Goal: Task Accomplishment & Management: Complete application form

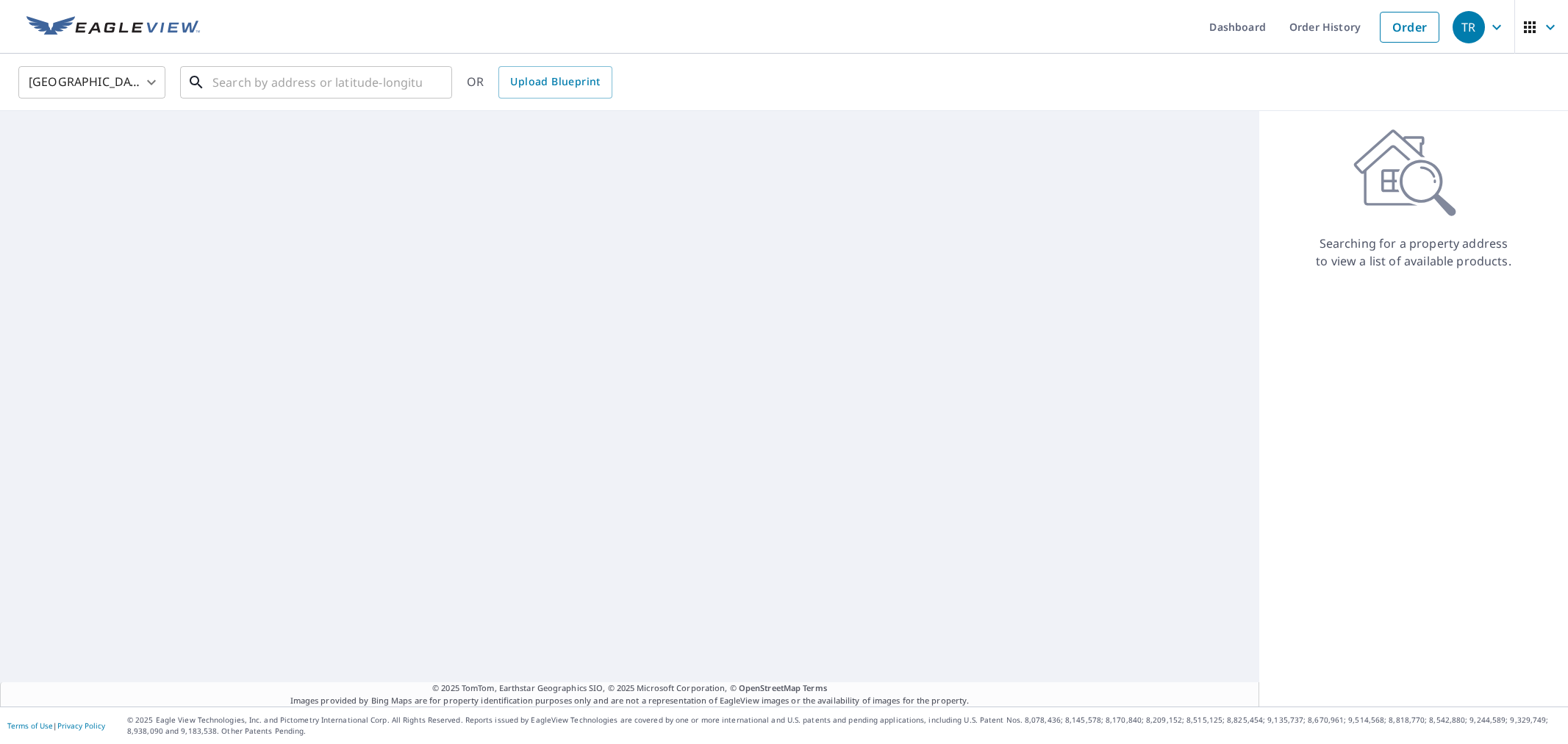
click at [267, 86] on input "text" at bounding box center [317, 82] width 210 height 42
paste input "[URL][DOMAIN_NAME]"
type input "[URL][DOMAIN_NAME]"
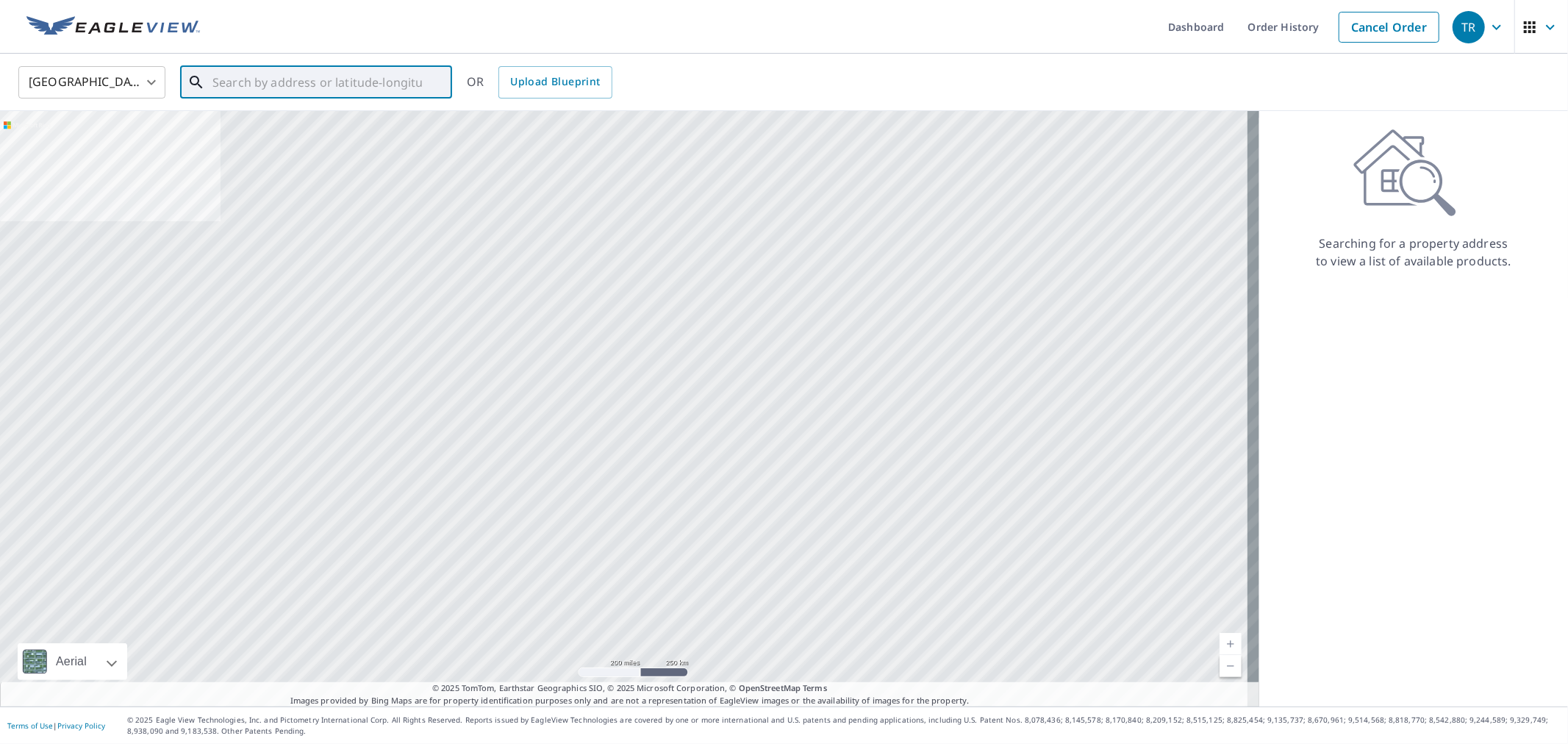
click at [317, 62] on input "text" at bounding box center [317, 82] width 210 height 42
click at [317, 77] on input "text" at bounding box center [317, 82] width 210 height 42
paste input "[STREET_ADDRESS]"
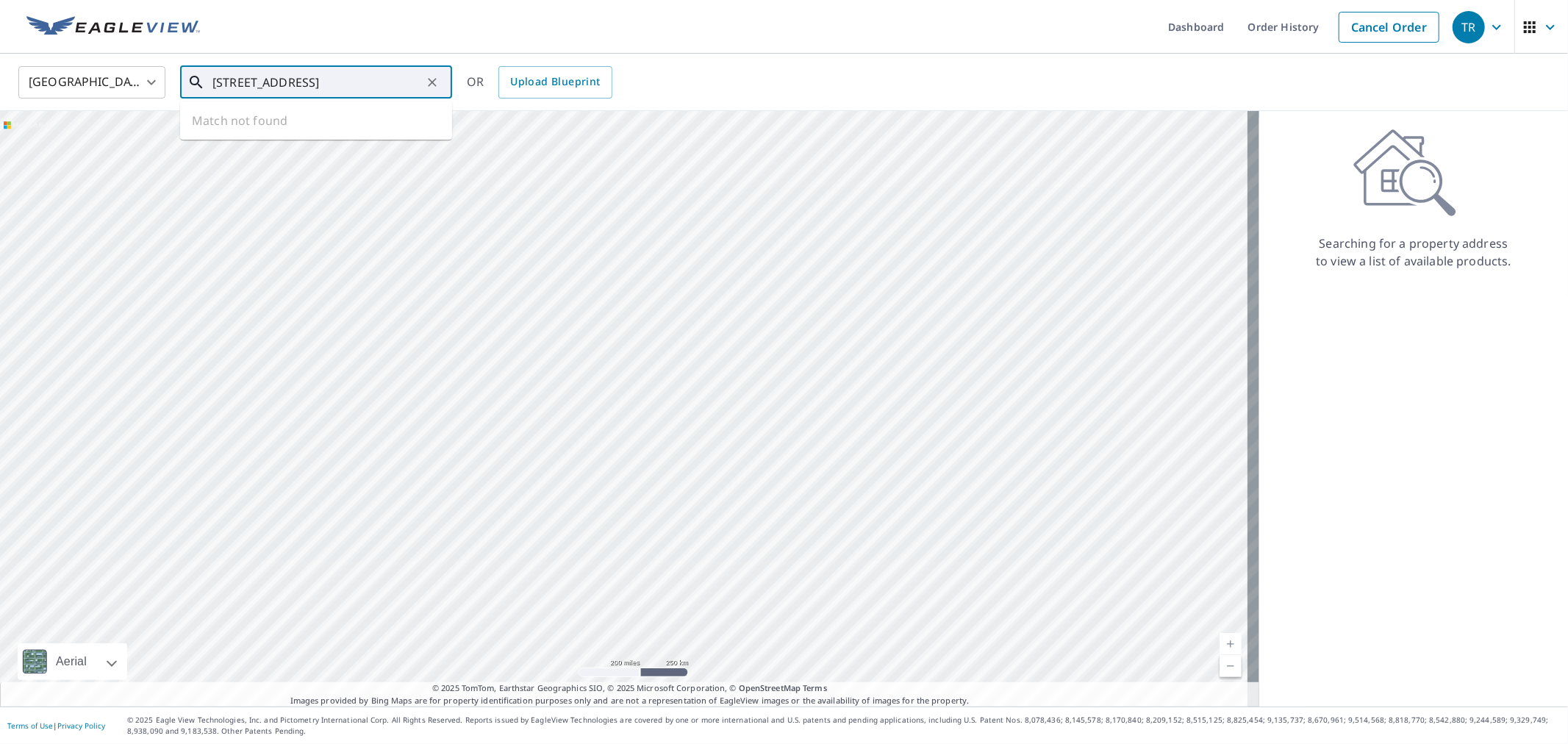
type input "[STREET_ADDRESS]"
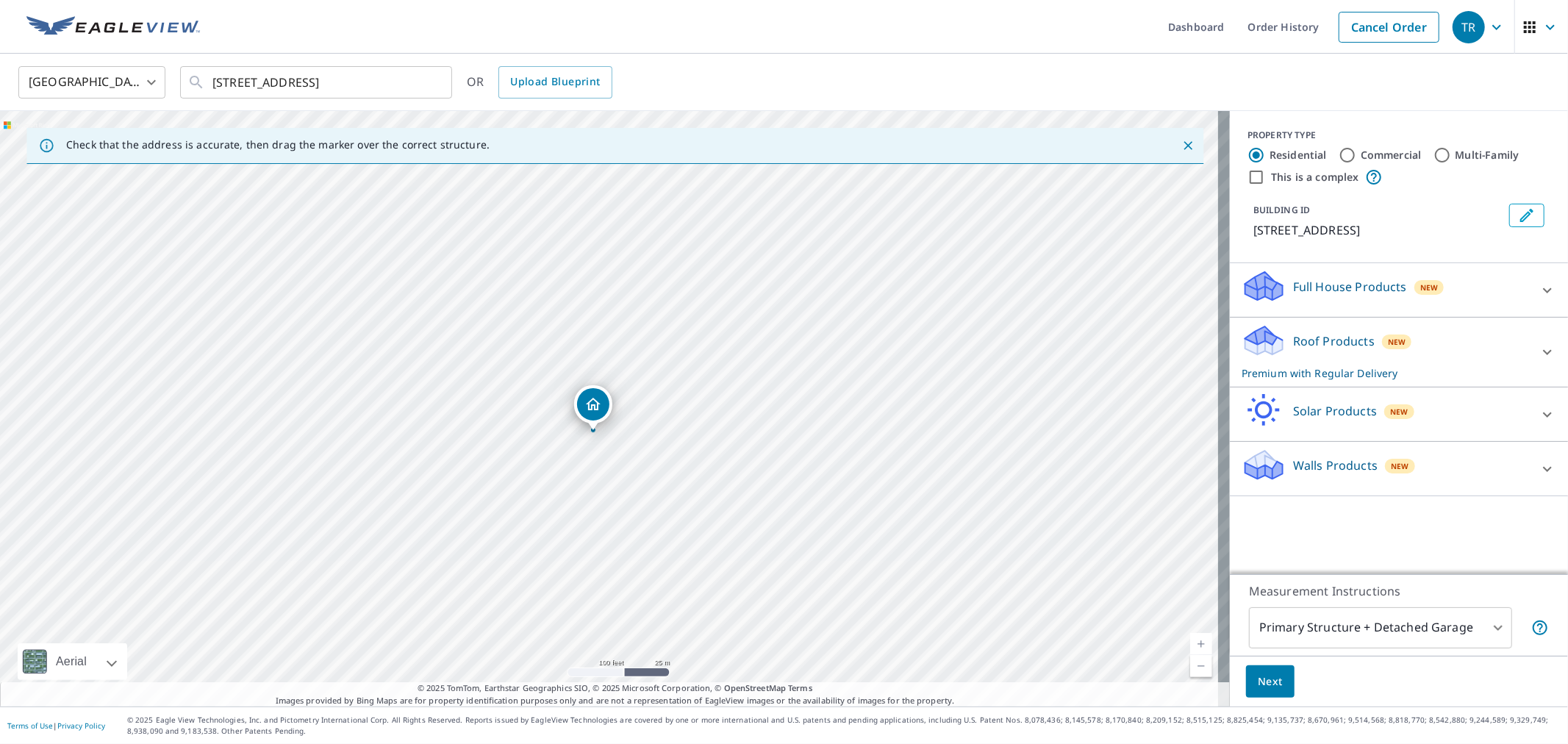
click at [1266, 677] on span "Next" at bounding box center [1270, 681] width 25 height 18
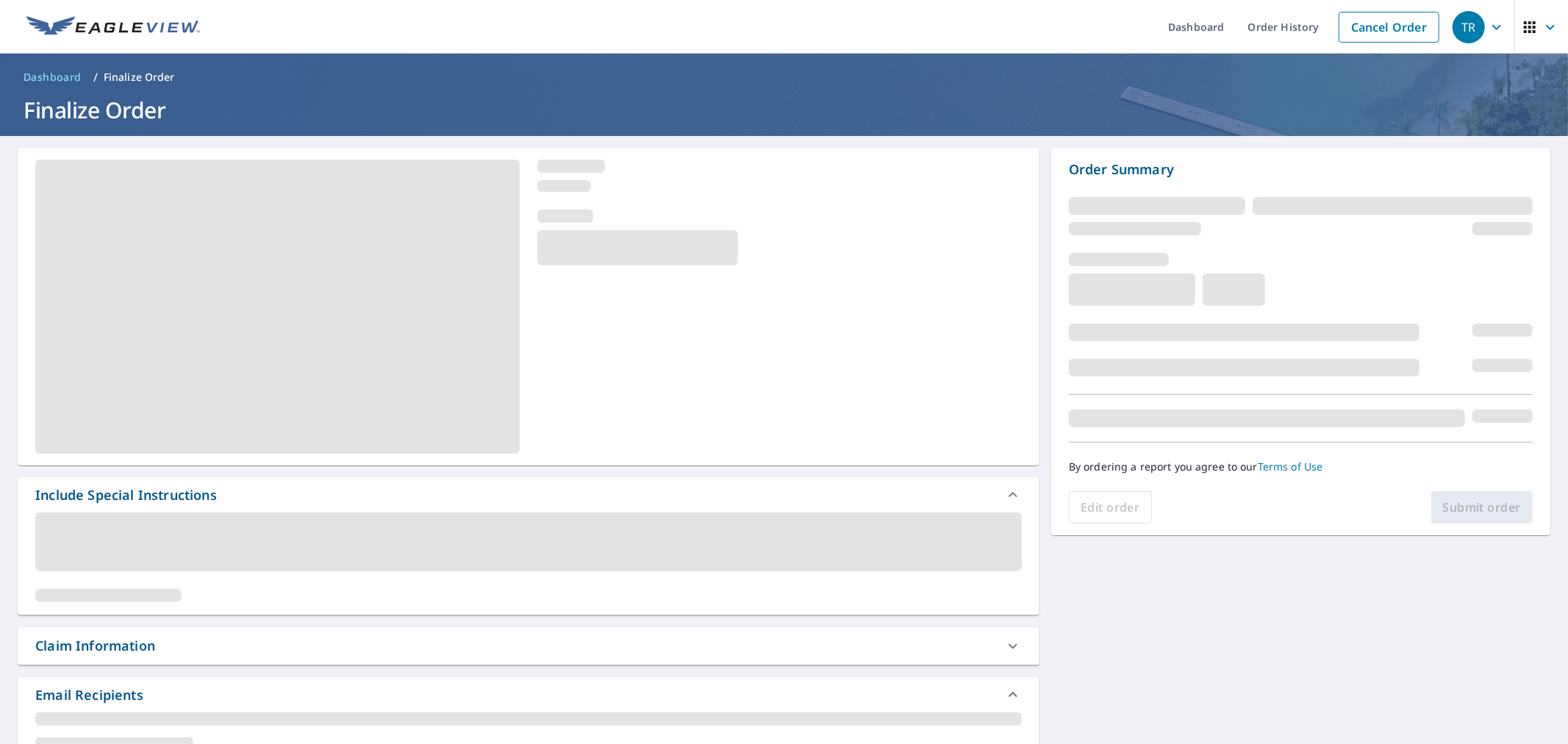
click at [427, 649] on div "Claim Information" at bounding box center [515, 645] width 961 height 20
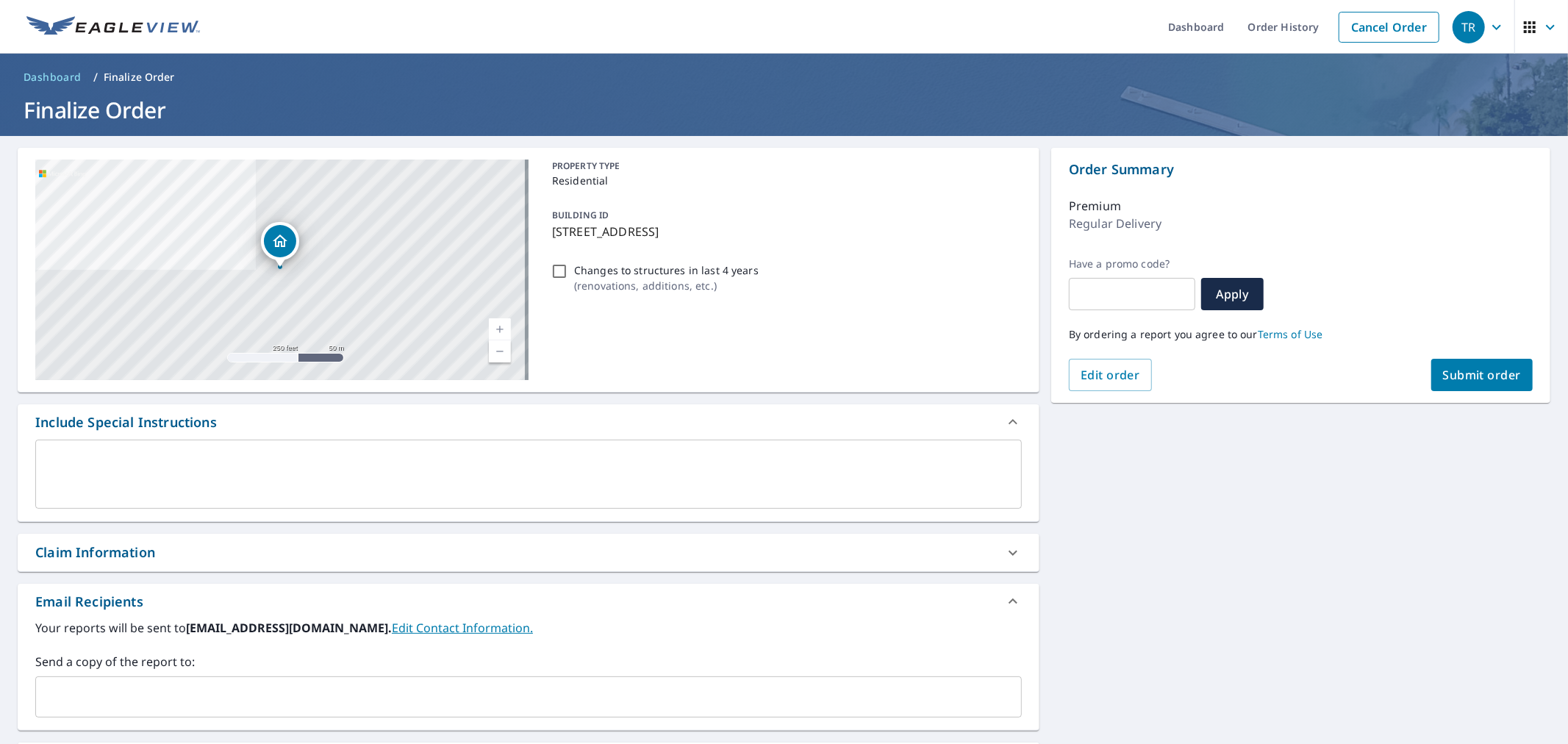
click at [406, 686] on input "text" at bounding box center [517, 697] width 951 height 28
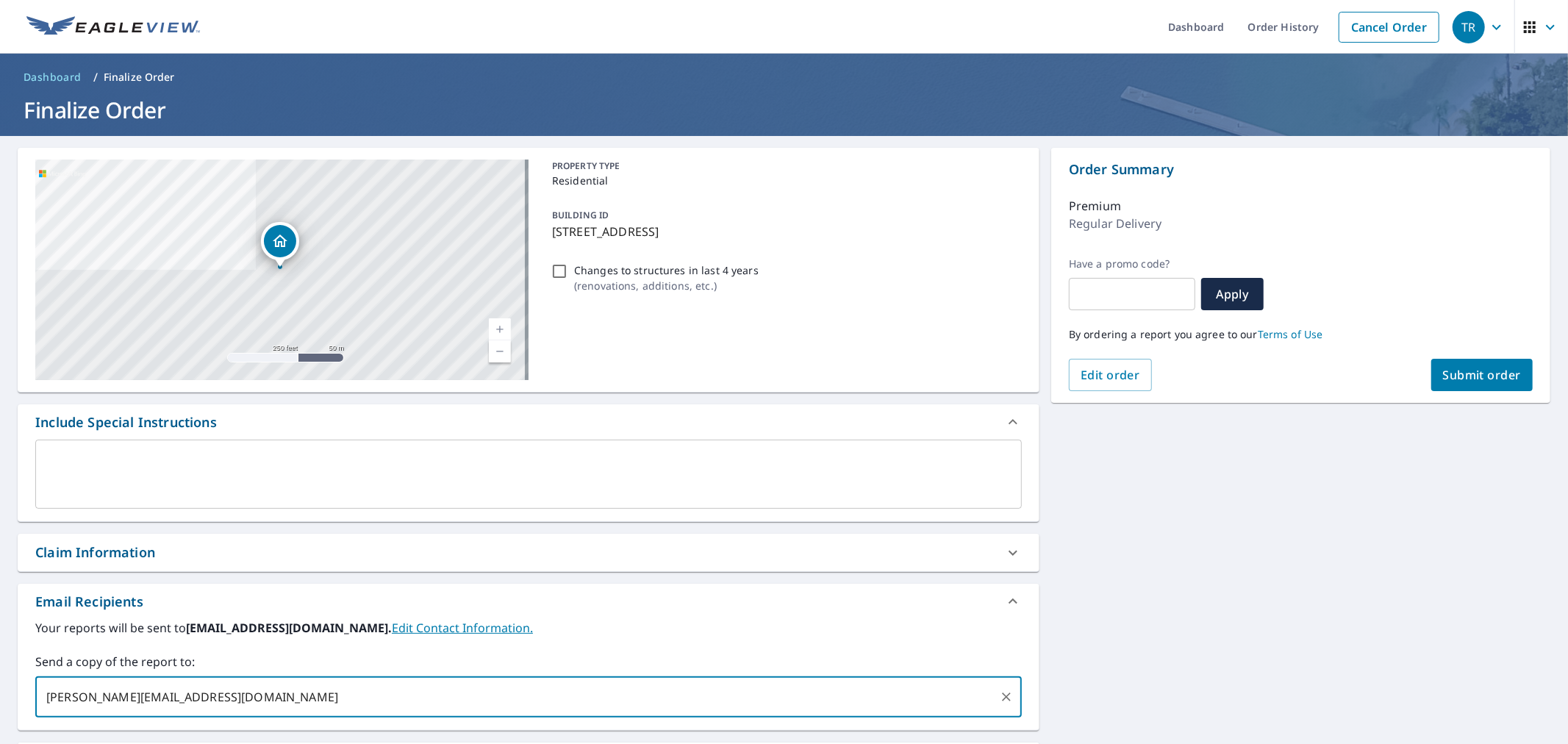
type input "[PERSON_NAME][EMAIL_ADDRESS][DOMAIN_NAME]"
click at [475, 550] on div "Claim Information" at bounding box center [515, 551] width 961 height 20
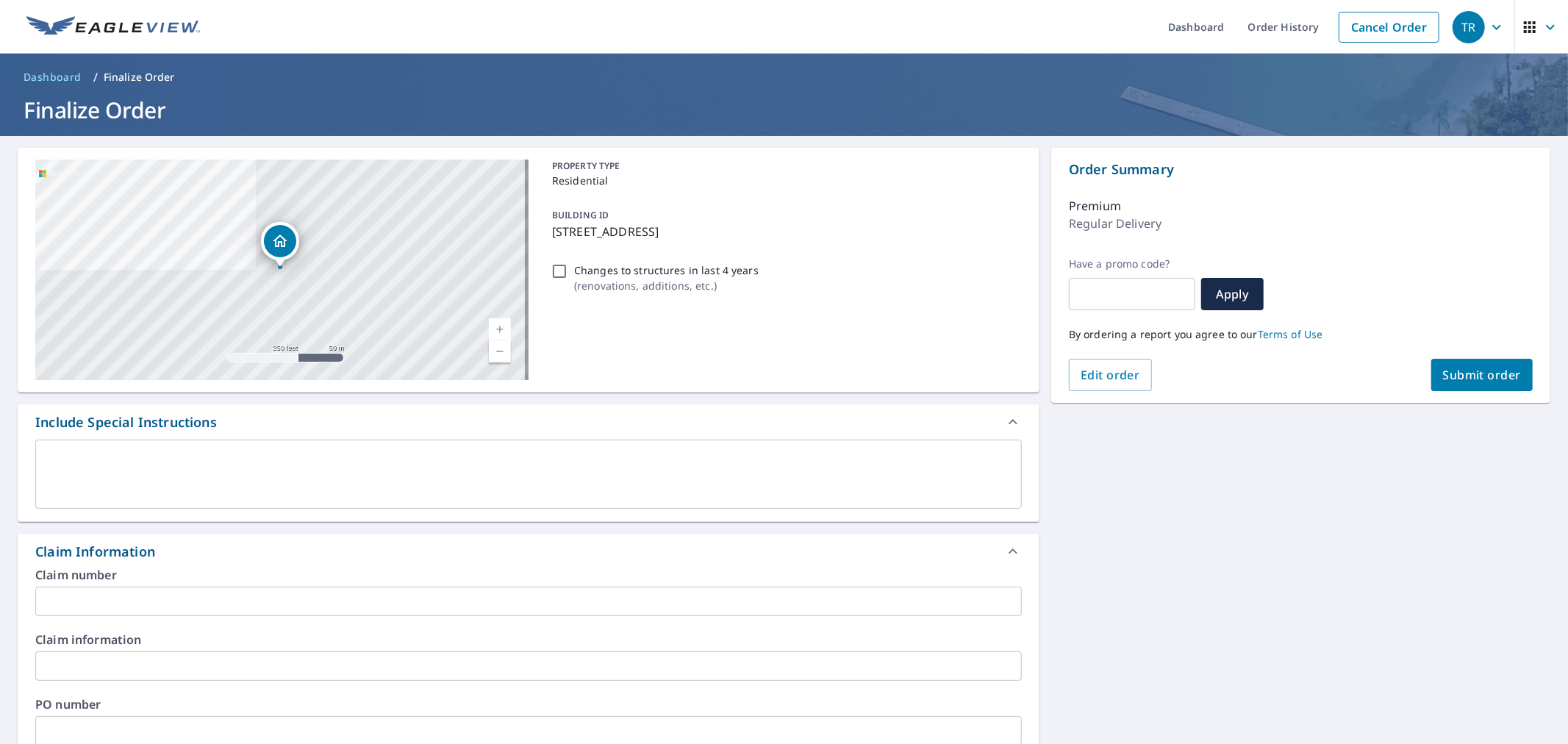
click at [488, 597] on input "text" at bounding box center [528, 600] width 987 height 29
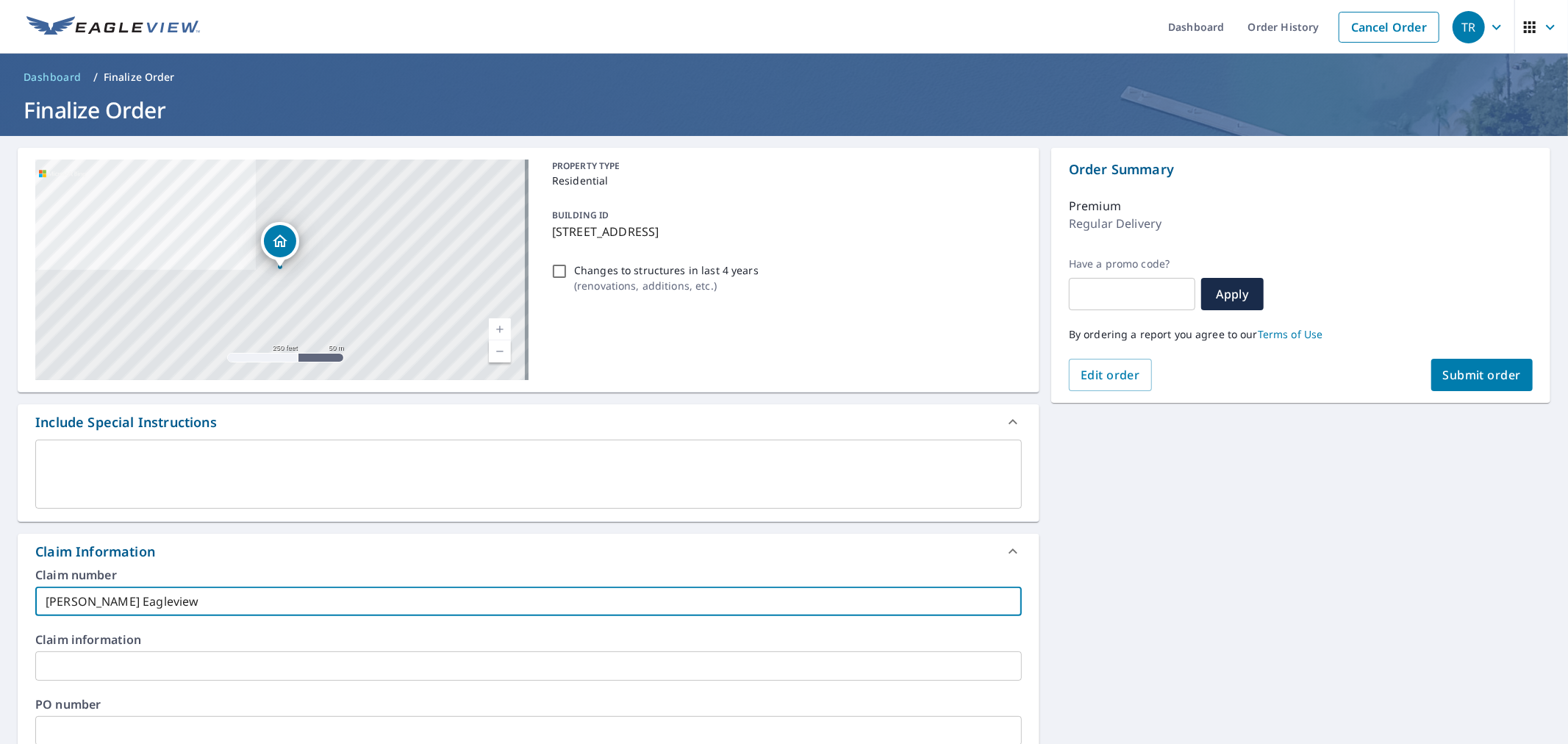
type input "[PERSON_NAME] Eagleview"
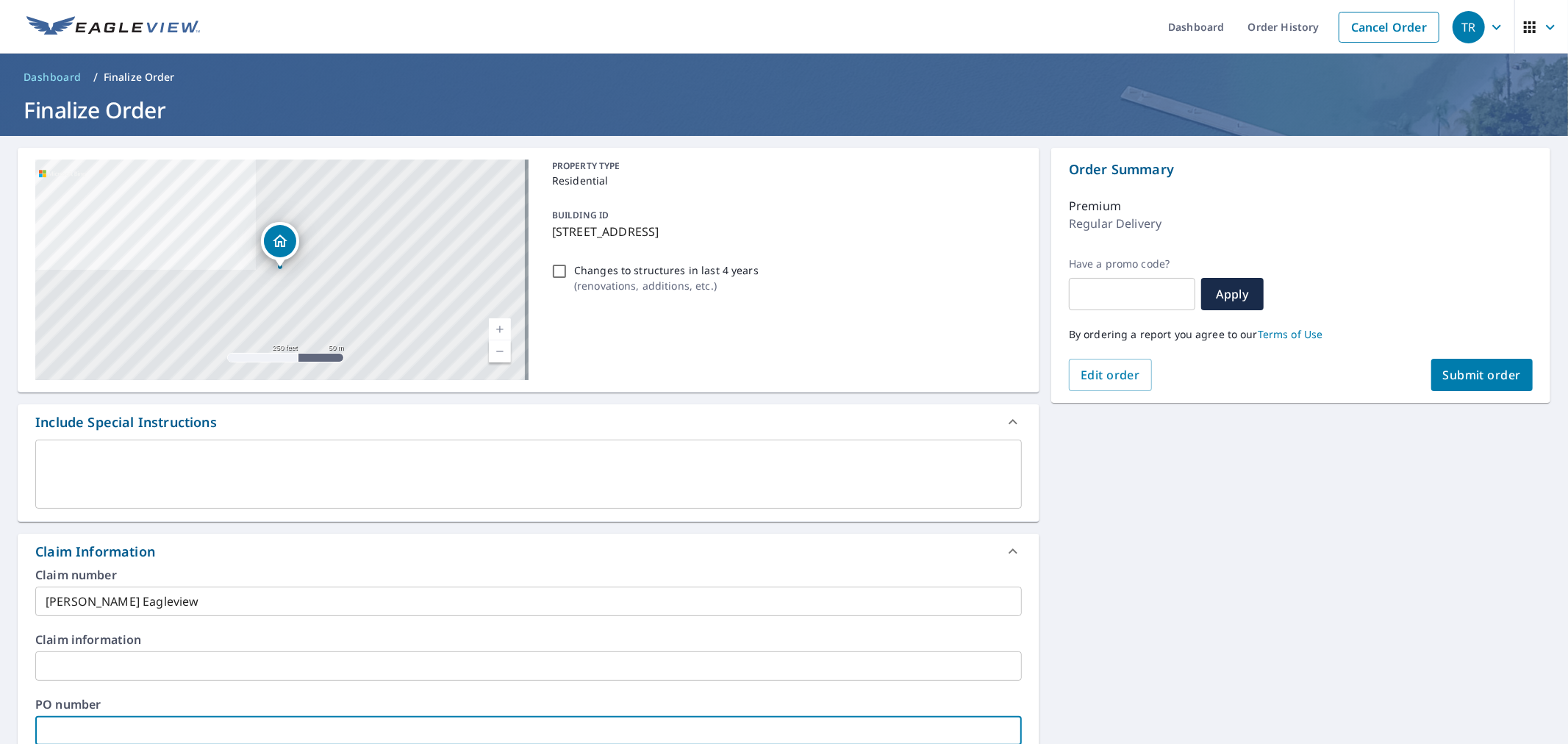
click at [344, 721] on input "text" at bounding box center [528, 730] width 987 height 29
paste input "[PERSON_NAME] Eagleview"
type input "[PERSON_NAME] Eagleview"
click at [1467, 379] on span "Submit order" at bounding box center [1482, 374] width 78 height 16
